Goal: Use online tool/utility: Utilize a website feature to perform a specific function

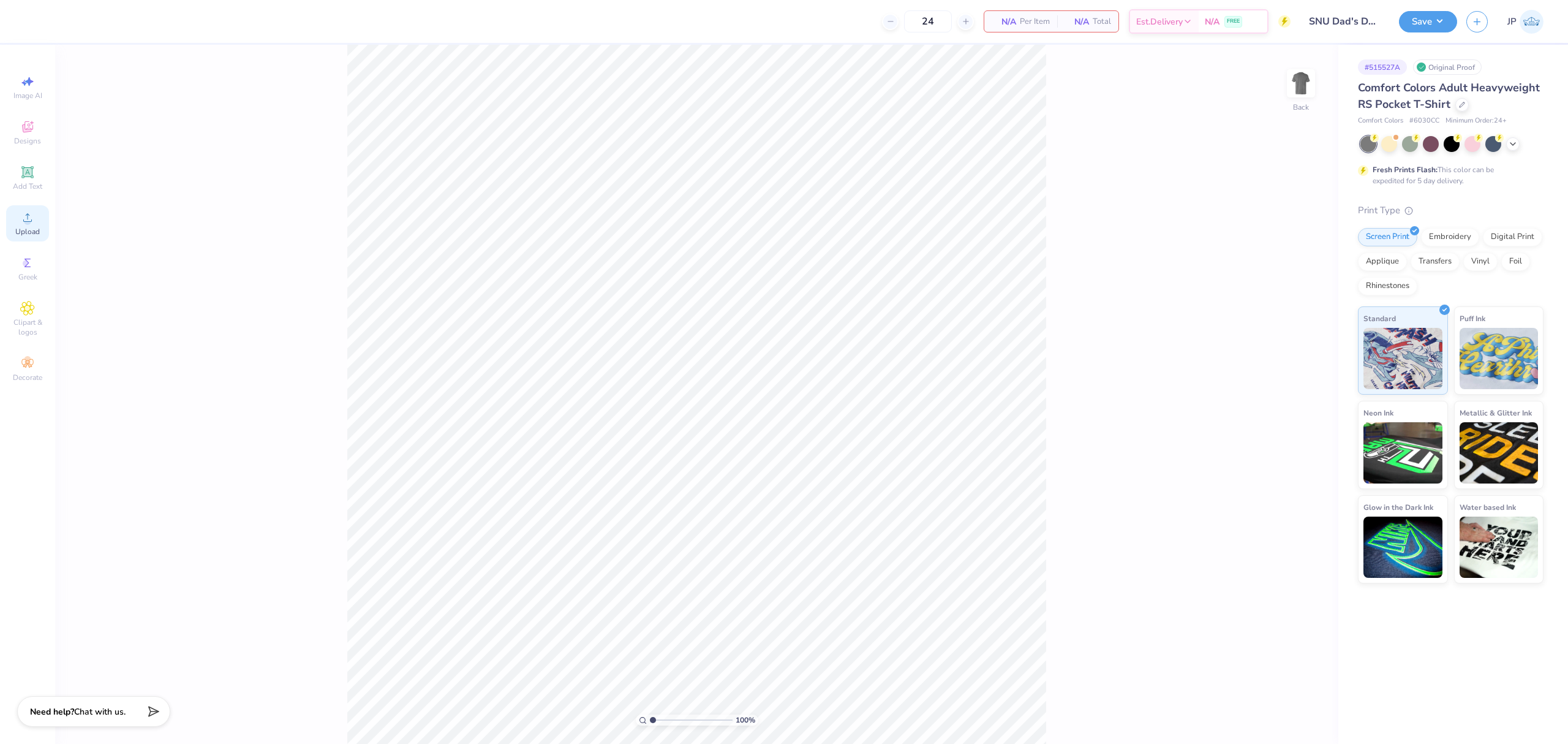
click at [32, 216] on icon at bounding box center [27, 217] width 15 height 15
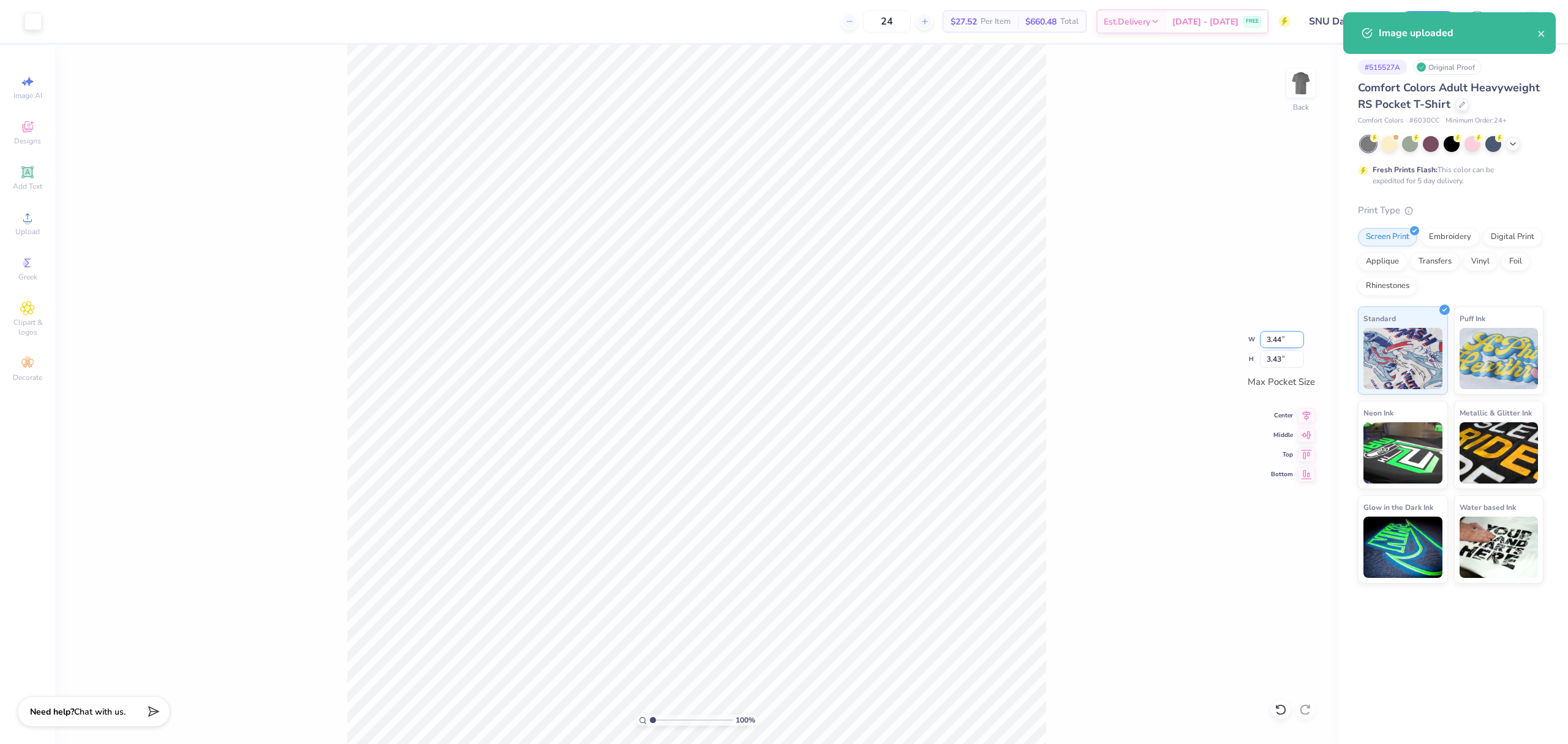
click at [1278, 344] on input "3.44" at bounding box center [1281, 340] width 44 height 17
click at [1293, 359] on input "3.43" at bounding box center [1281, 359] width 44 height 17
click at [1293, 356] on input "3.43" at bounding box center [1281, 359] width 44 height 17
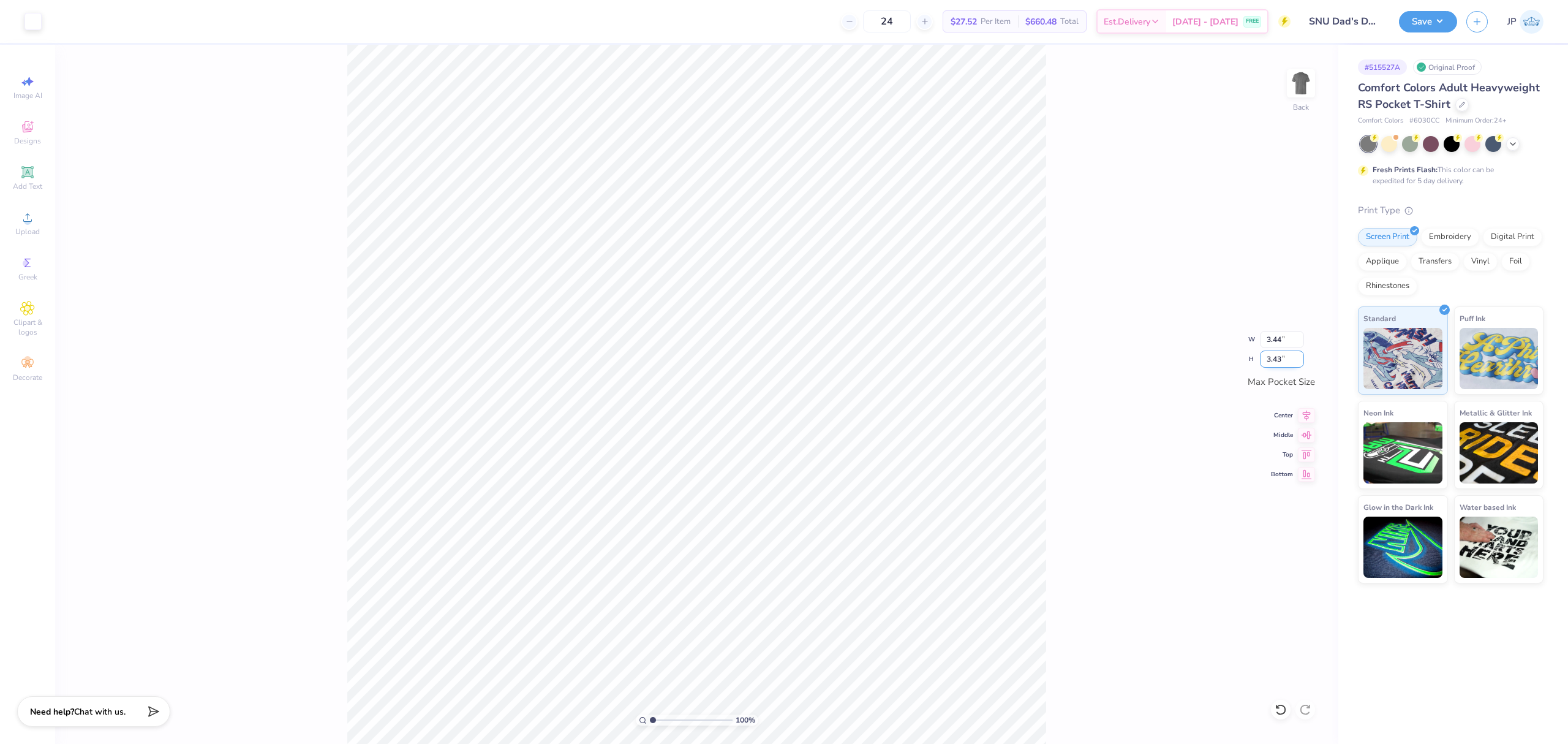
click at [1267, 357] on input "3.43" at bounding box center [1281, 359] width 44 height 17
drag, startPoint x: 1267, startPoint y: 357, endPoint x: 1567, endPoint y: 391, distance: 301.9
click at [1294, 359] on input "3.43" at bounding box center [1281, 359] width 44 height 17
type input "5"
type input "4"
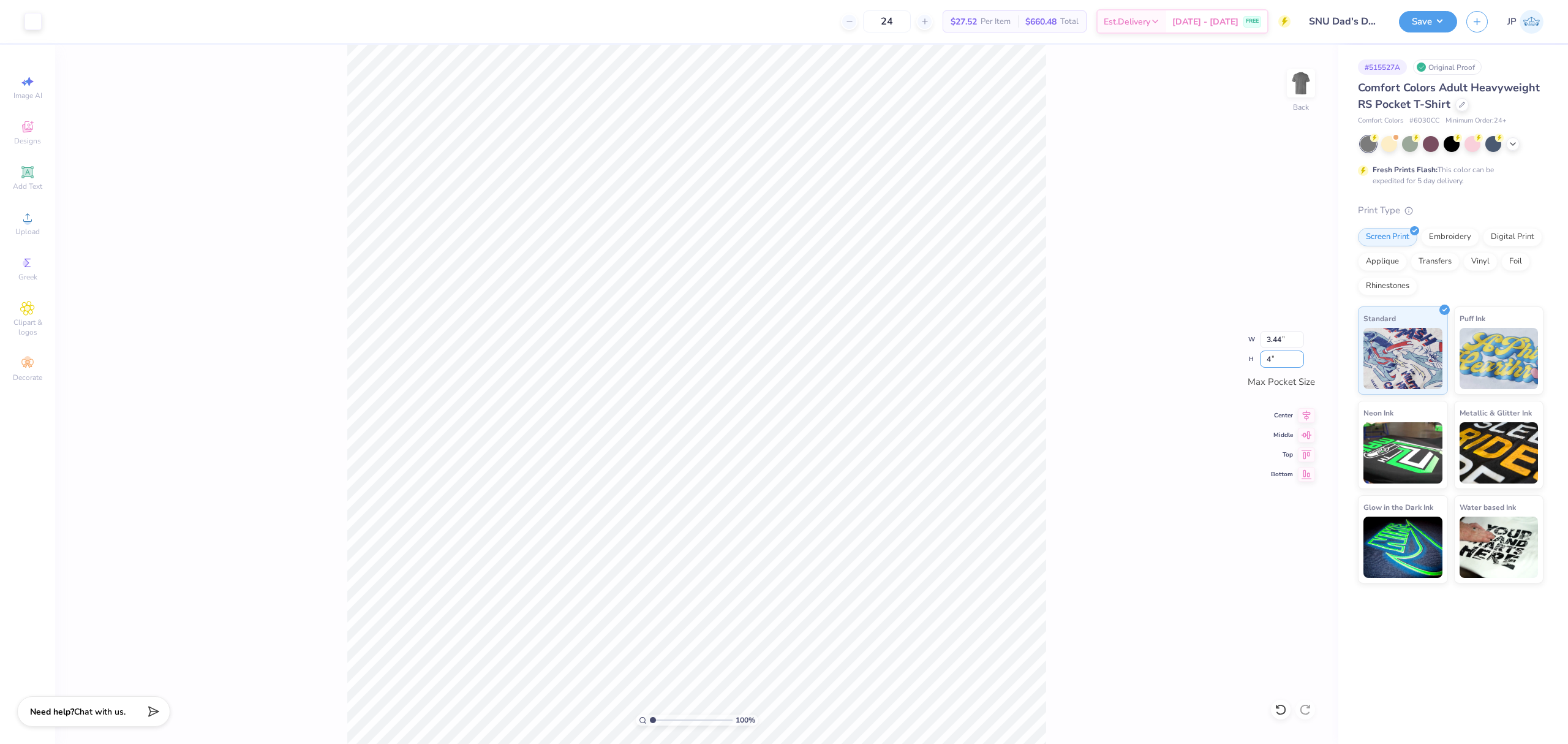
type input "3.50"
type input "3.49"
click at [1071, 386] on div "100 % Back W 3.50 3.50 " H 3.49 3.49 " Max Pocket Size Center Middle Top Bottom" at bounding box center [697, 394] width 1283 height 699
click at [1272, 353] on input "3.49" at bounding box center [1281, 359] width 44 height 17
click at [1270, 353] on input "3.49" at bounding box center [1281, 359] width 44 height 17
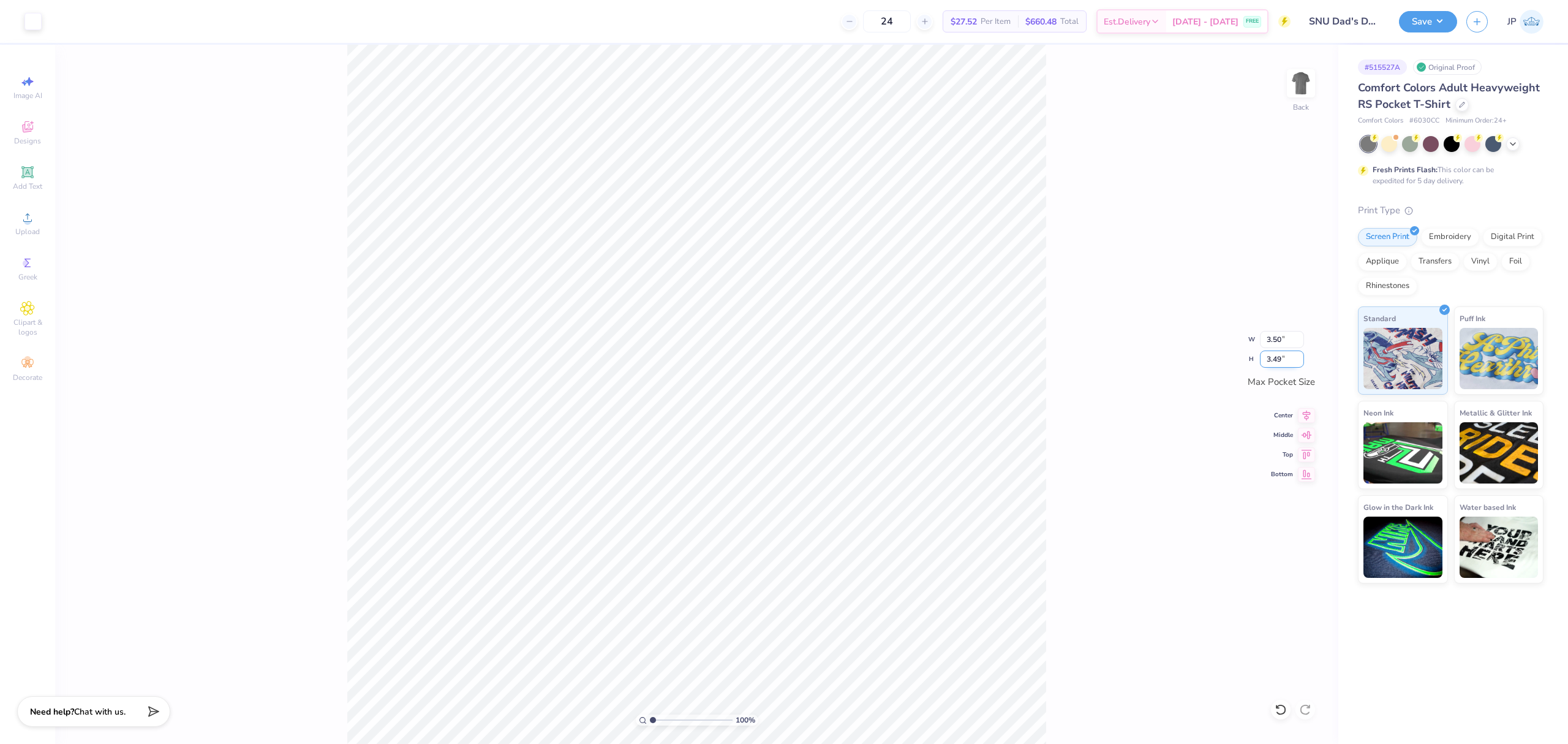
click at [1270, 353] on input "3.49" at bounding box center [1281, 359] width 44 height 17
click at [1275, 329] on div "100 % Back W 3.50 3.50 " H 3.49 3.49 " Max Pocket Size Center Middle Top Bottom" at bounding box center [697, 394] width 1283 height 699
click at [1275, 329] on div "100 % Back W 3.50 H 3.49 Y Center Middle Top Bottom" at bounding box center [697, 394] width 1283 height 699
drag, startPoint x: 1284, startPoint y: 340, endPoint x: 1248, endPoint y: 334, distance: 36.5
click at [1248, 334] on div "100 % Back W 3.50 3.50 " H 3.49 3.49 " Max Pocket Size Center Middle Top Bottom" at bounding box center [697, 394] width 1283 height 699
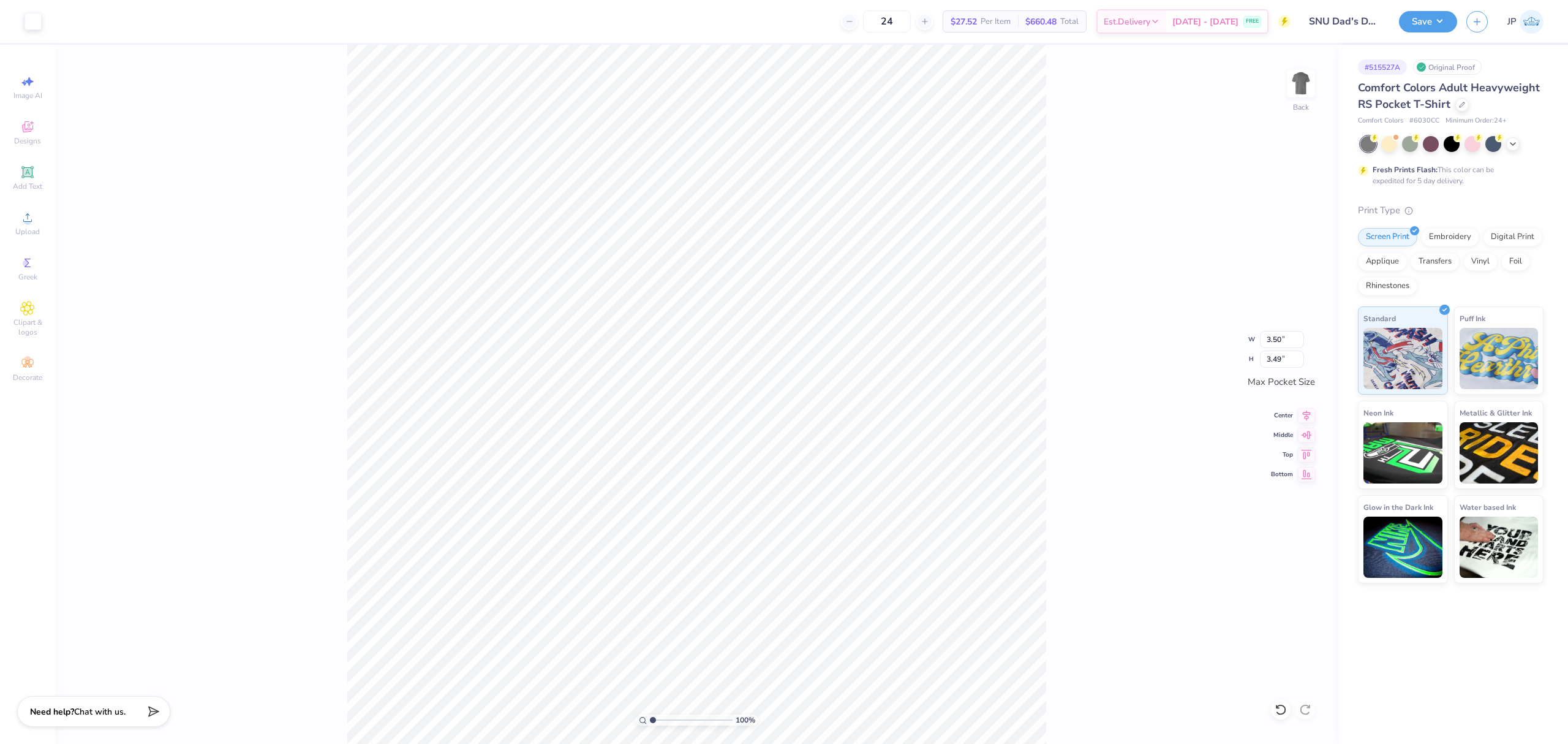
type input "3.31"
type input "3.16"
type input "3.15"
click at [1438, 15] on button "Save" at bounding box center [1428, 20] width 58 height 22
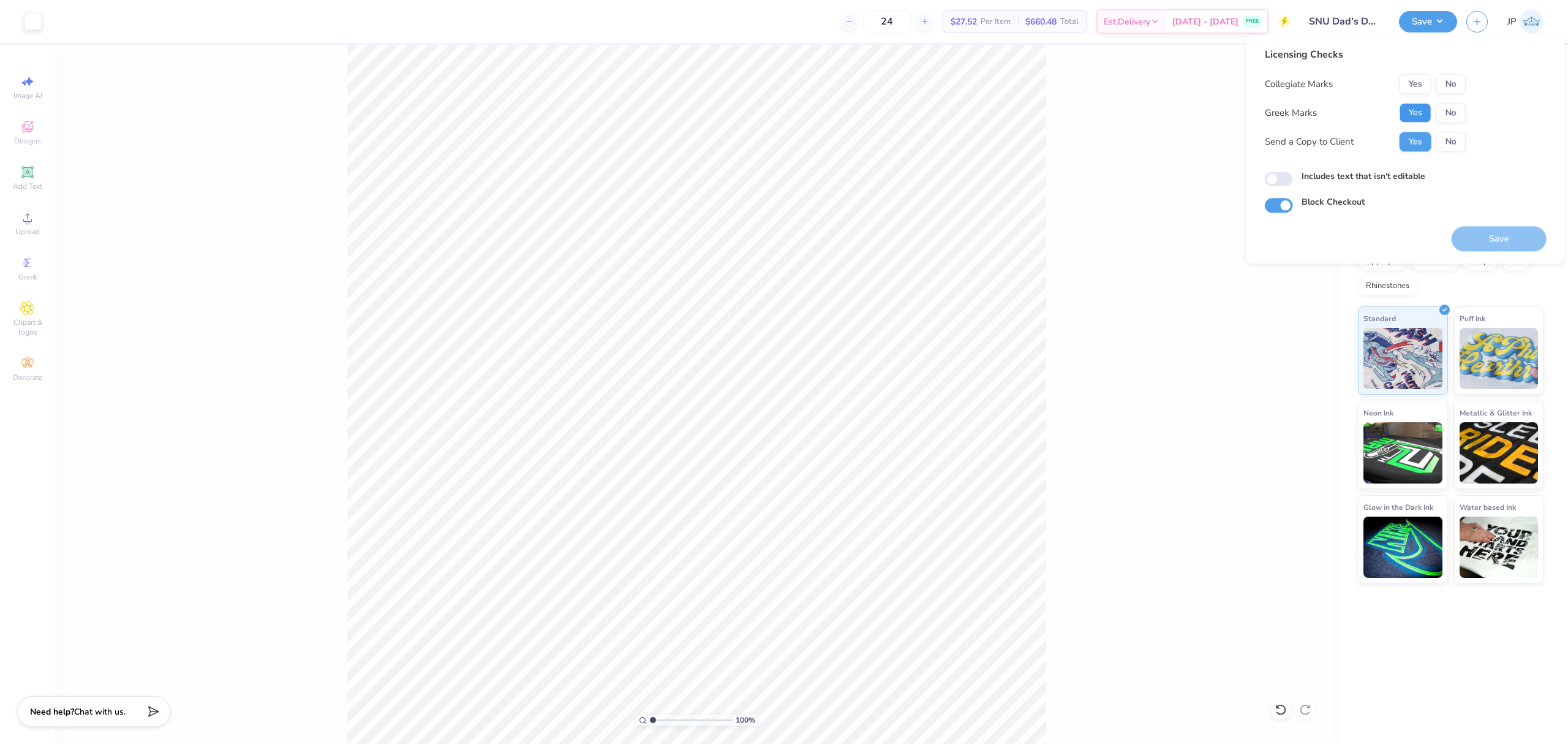
click at [1403, 113] on button "Yes" at bounding box center [1415, 113] width 32 height 20
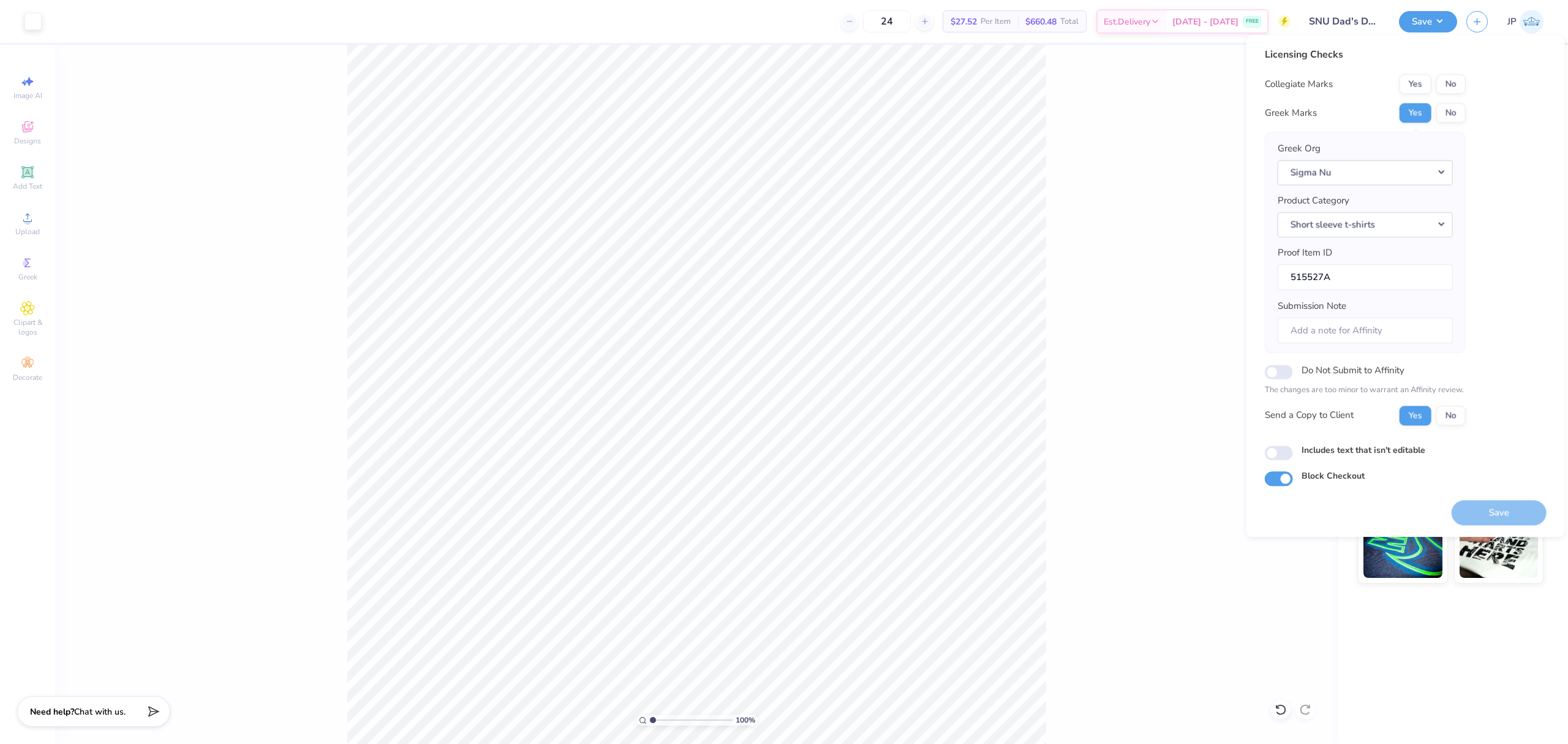
click at [1462, 85] on button "No" at bounding box center [1451, 84] width 29 height 20
click at [1514, 508] on button "Save" at bounding box center [1500, 512] width 95 height 25
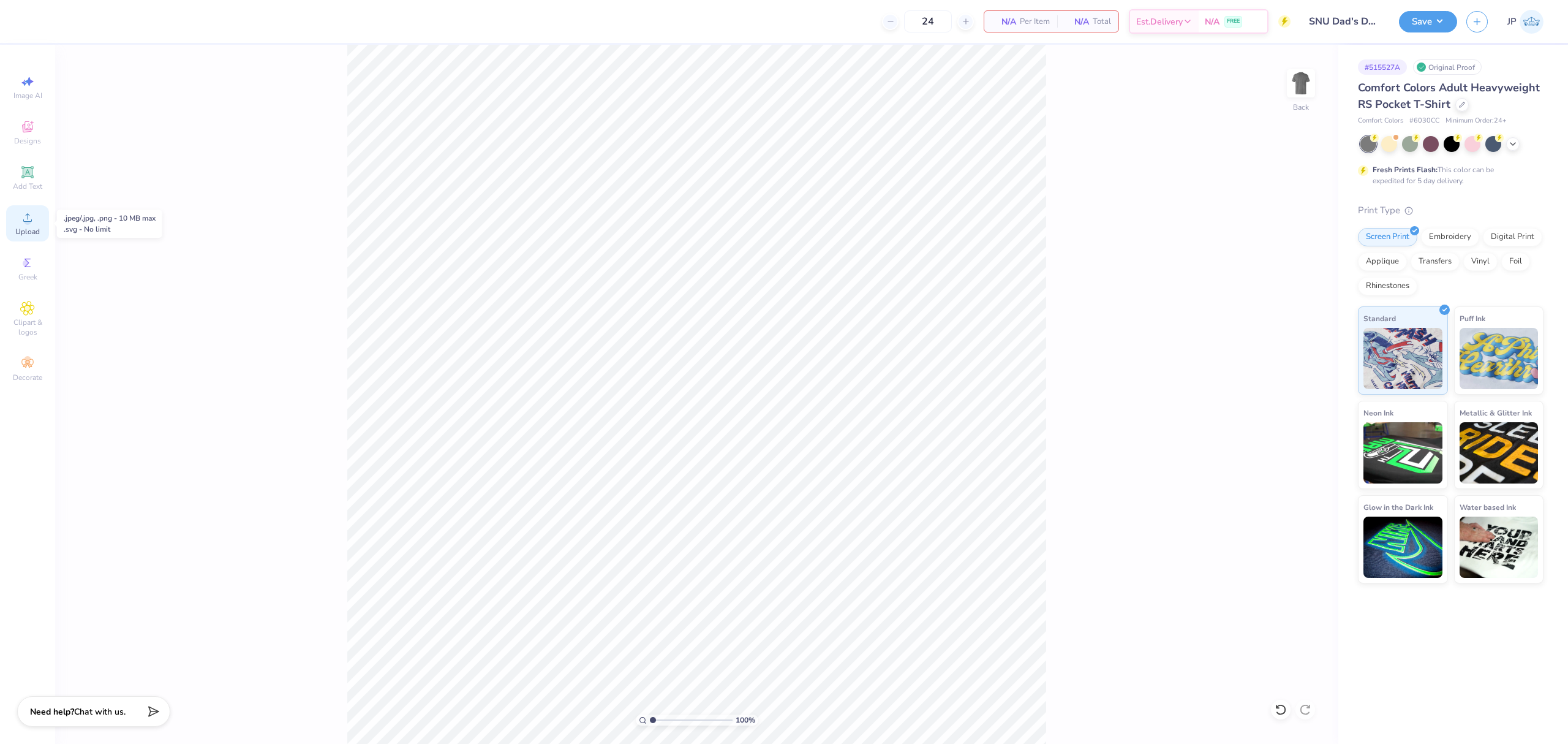
click at [32, 223] on icon at bounding box center [27, 217] width 15 height 15
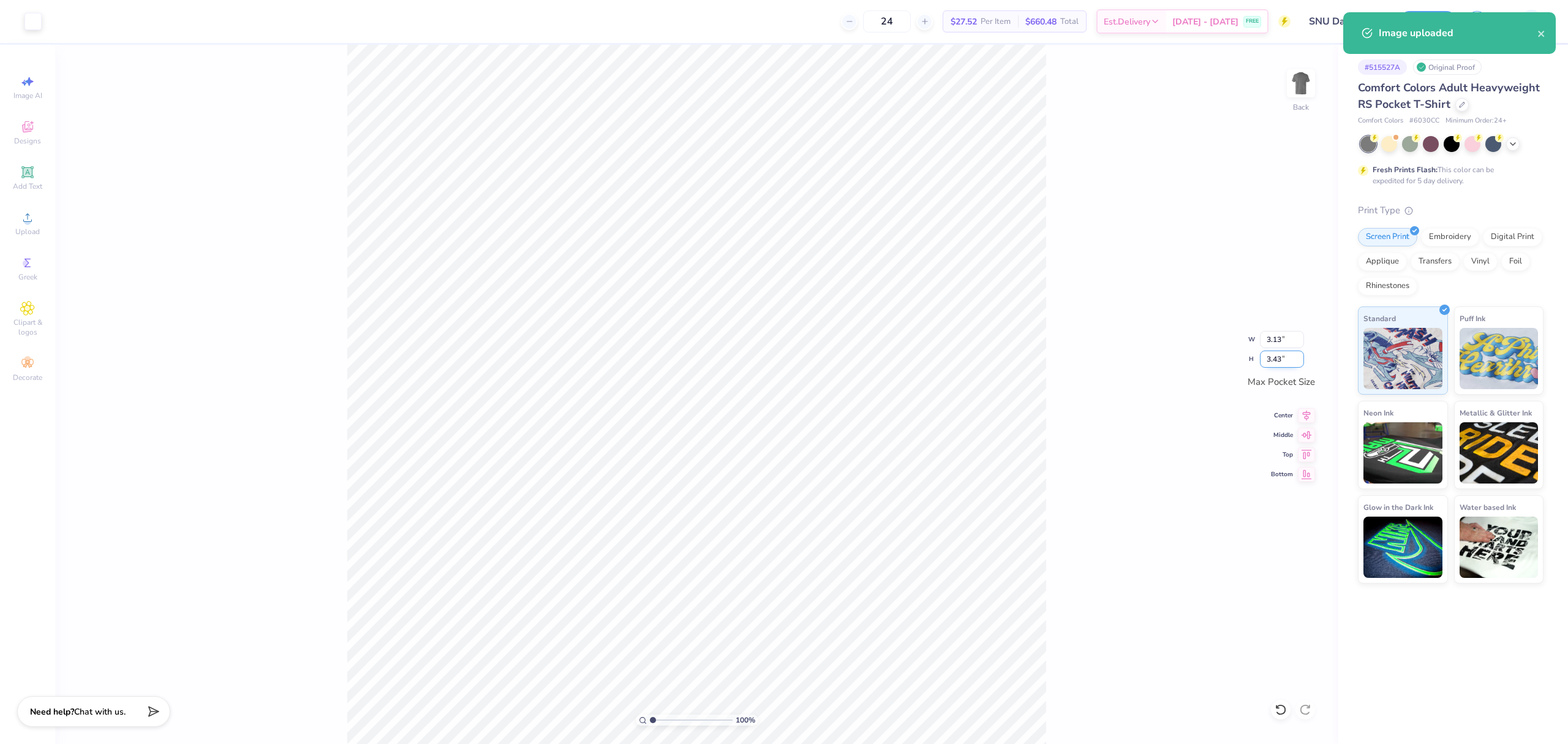
click at [1269, 361] on input "3.43" at bounding box center [1281, 359] width 44 height 17
type input "3.5"
type input "3.19"
type input "3.50"
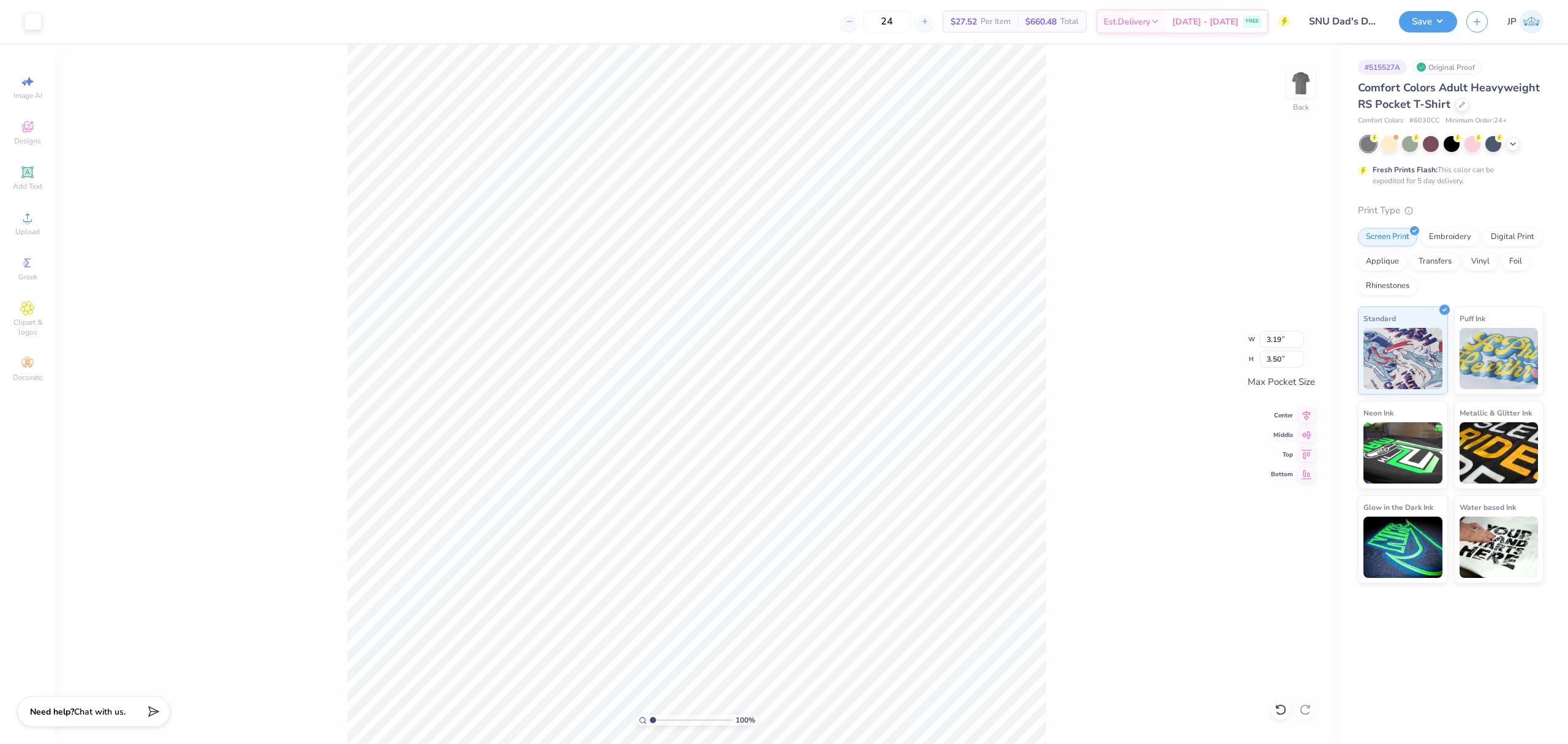
drag, startPoint x: 1098, startPoint y: 310, endPoint x: 1067, endPoint y: 301, distance: 32.3
click at [1075, 302] on div "100 % Back W 3.19 3.19 " H 3.50 3.50 " Max Pocket Size Center Middle Top Bottom" at bounding box center [697, 394] width 1283 height 699
drag, startPoint x: 650, startPoint y: 721, endPoint x: 661, endPoint y: 712, distance: 14.2
click at [661, 715] on input "range" at bounding box center [691, 720] width 82 height 11
drag, startPoint x: 665, startPoint y: 719, endPoint x: 690, endPoint y: 713, distance: 25.7
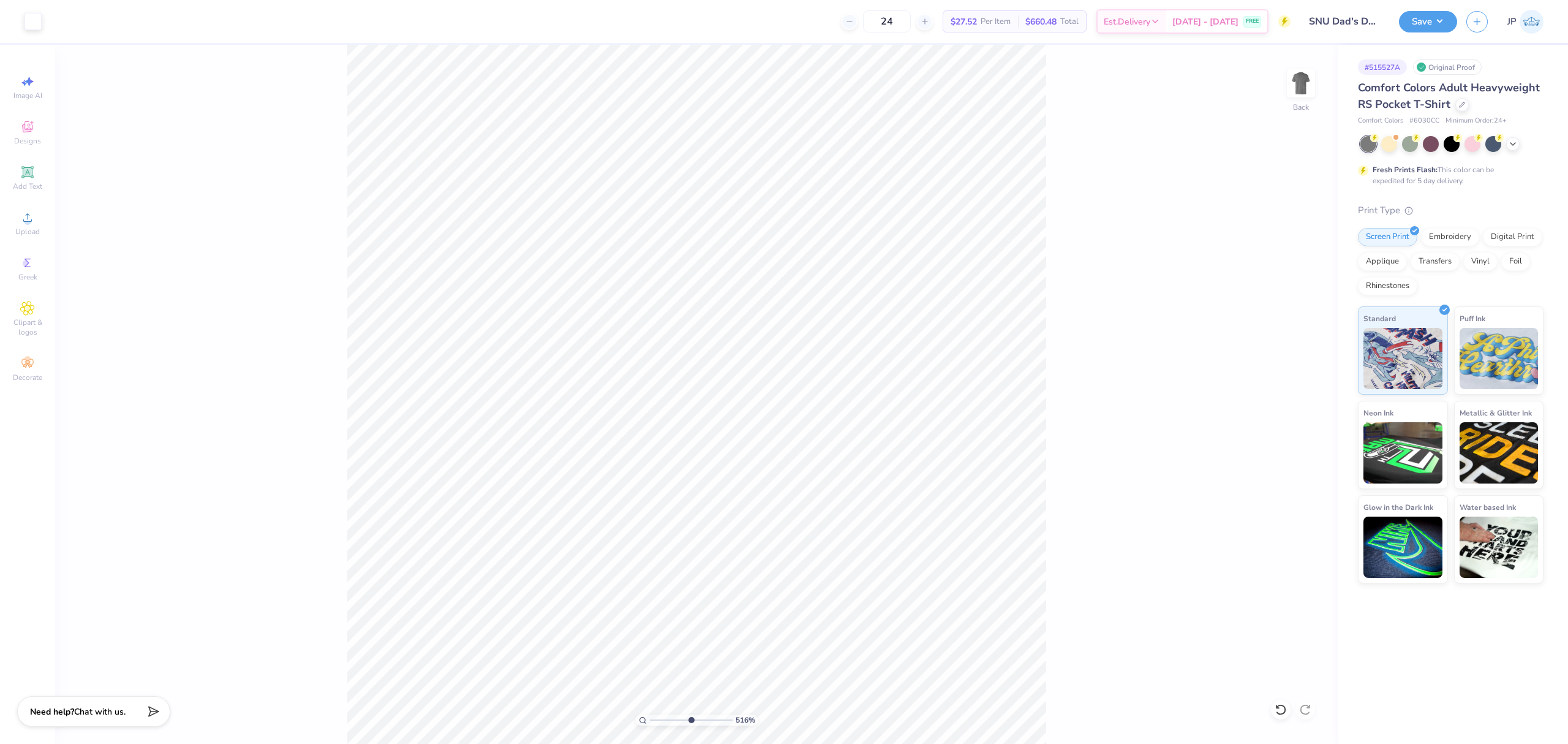
click at [690, 715] on input "range" at bounding box center [691, 720] width 82 height 11
click at [304, 502] on div "556 % Back" at bounding box center [697, 394] width 1283 height 699
drag, startPoint x: 688, startPoint y: 718, endPoint x: 633, endPoint y: 708, distance: 55.9
type input "1"
click at [650, 715] on input "range" at bounding box center [691, 720] width 82 height 11
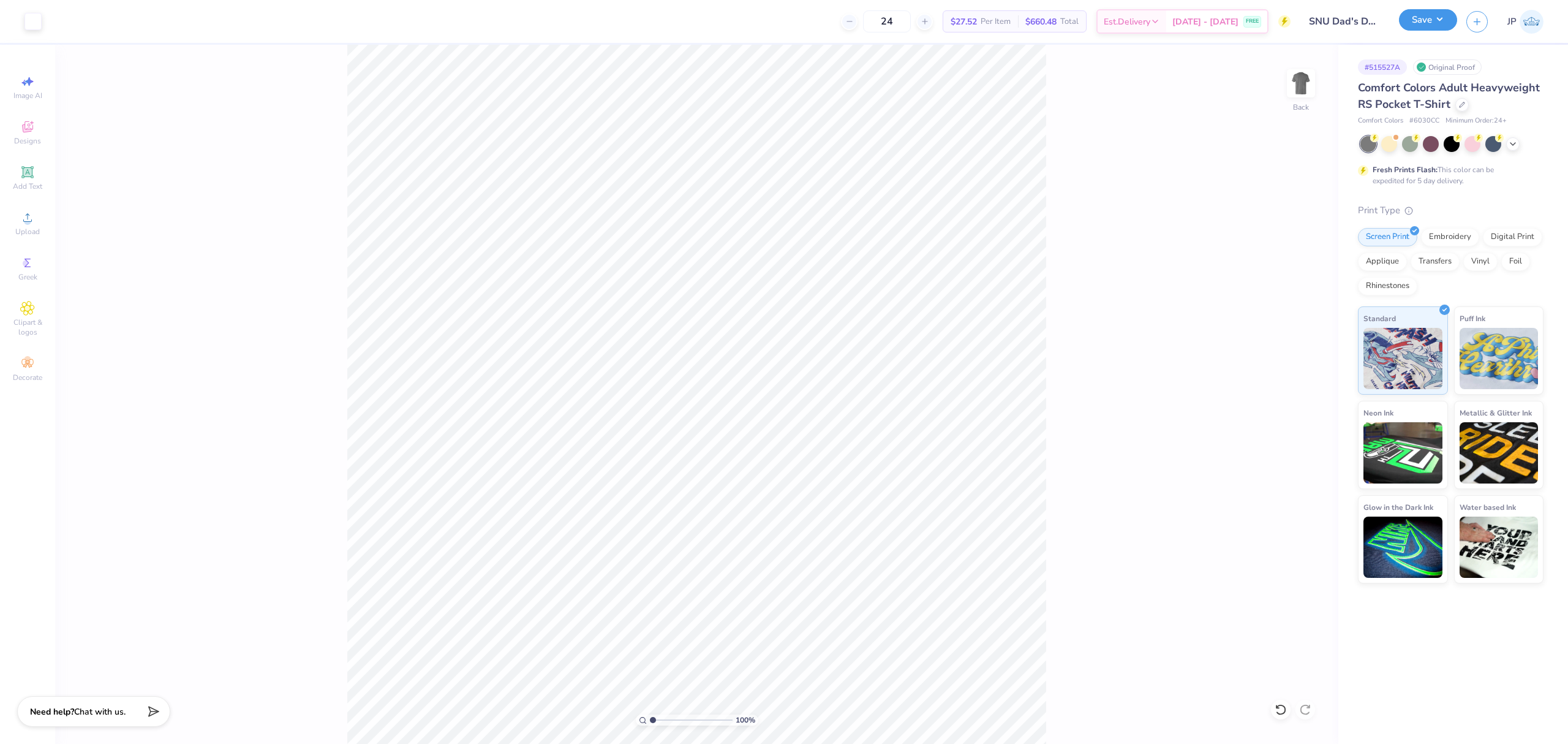
click at [1403, 15] on button "Save" at bounding box center [1428, 20] width 58 height 22
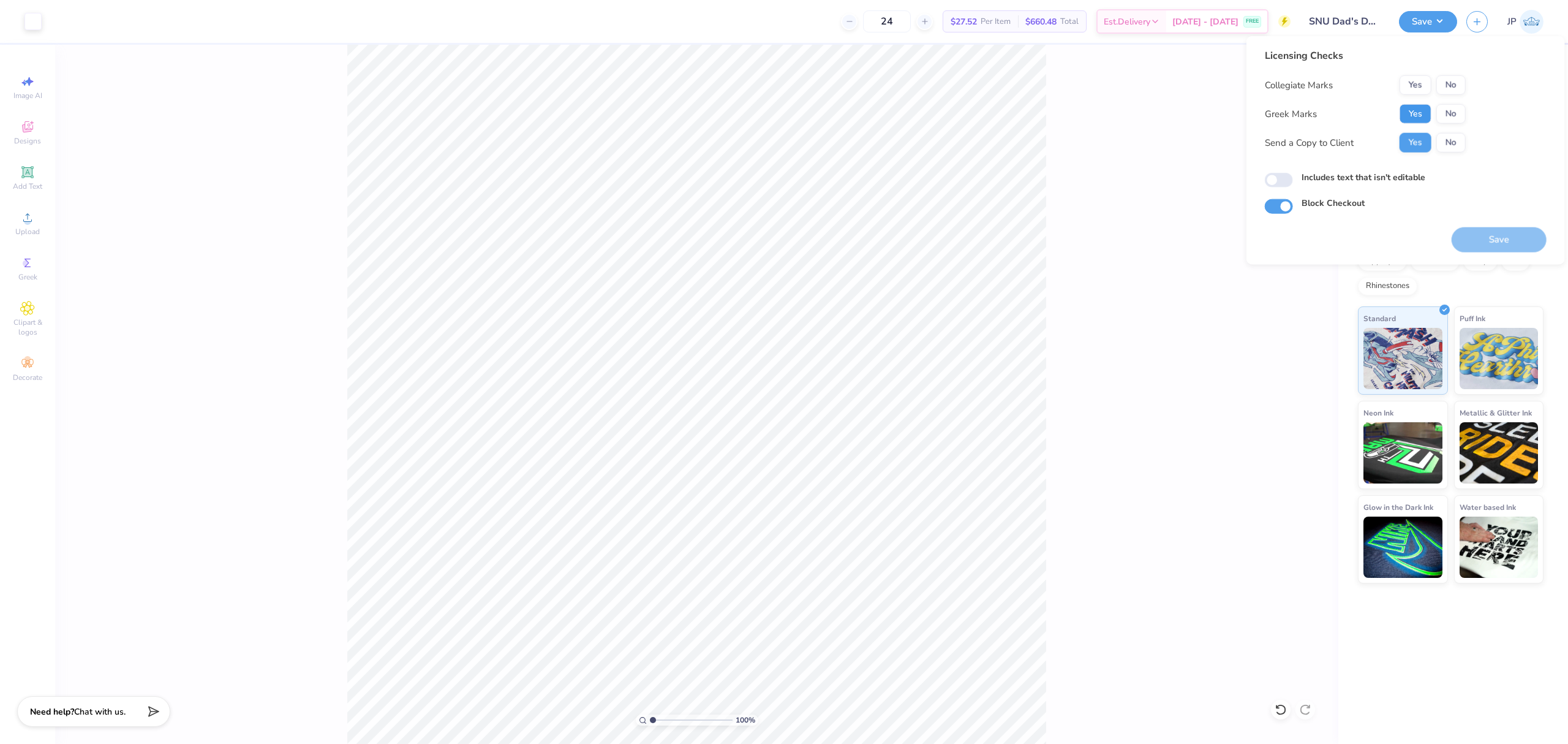
click at [1414, 115] on button "Yes" at bounding box center [1415, 113] width 32 height 20
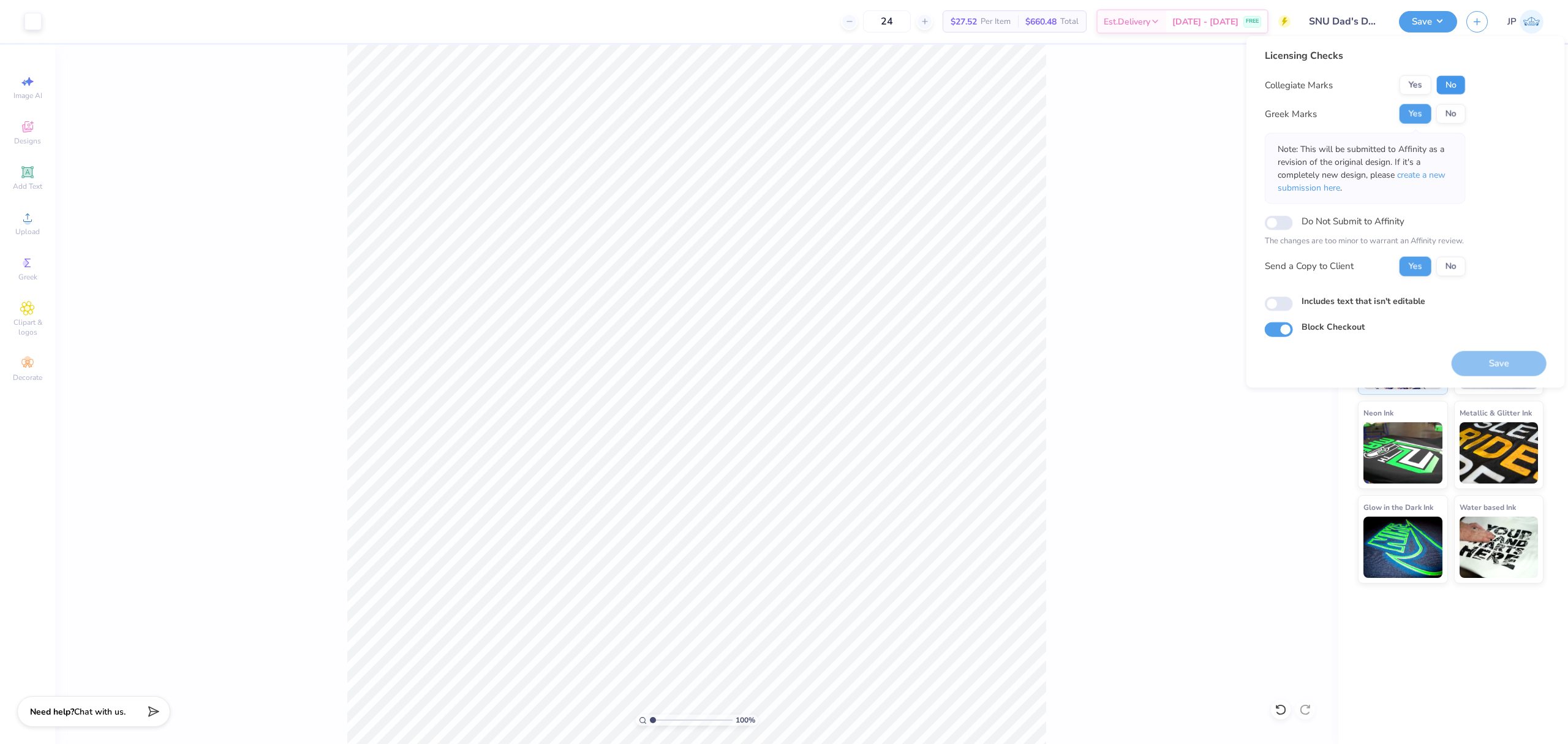
click at [1458, 89] on button "No" at bounding box center [1451, 85] width 29 height 20
click at [1495, 374] on button "Save" at bounding box center [1500, 363] width 95 height 25
